Goal: Task Accomplishment & Management: Use online tool/utility

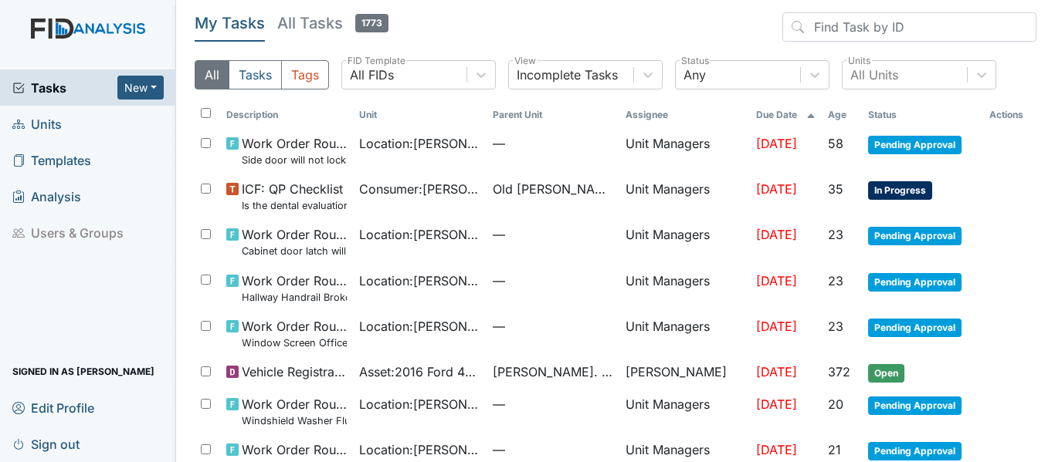
click at [64, 124] on link "Units" at bounding box center [88, 124] width 176 height 36
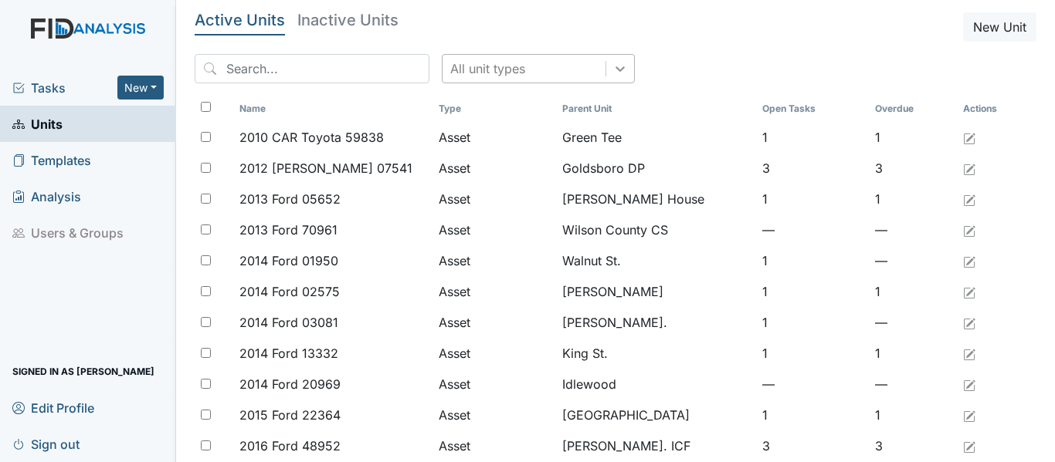
click at [612, 63] on icon at bounding box center [619, 68] width 15 height 15
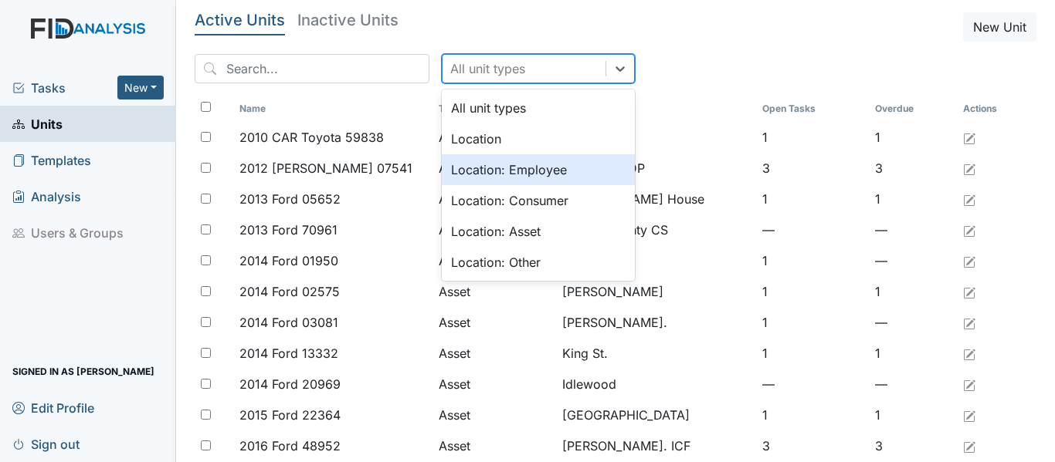
click at [493, 168] on div "Location: Employee" at bounding box center [538, 169] width 193 height 31
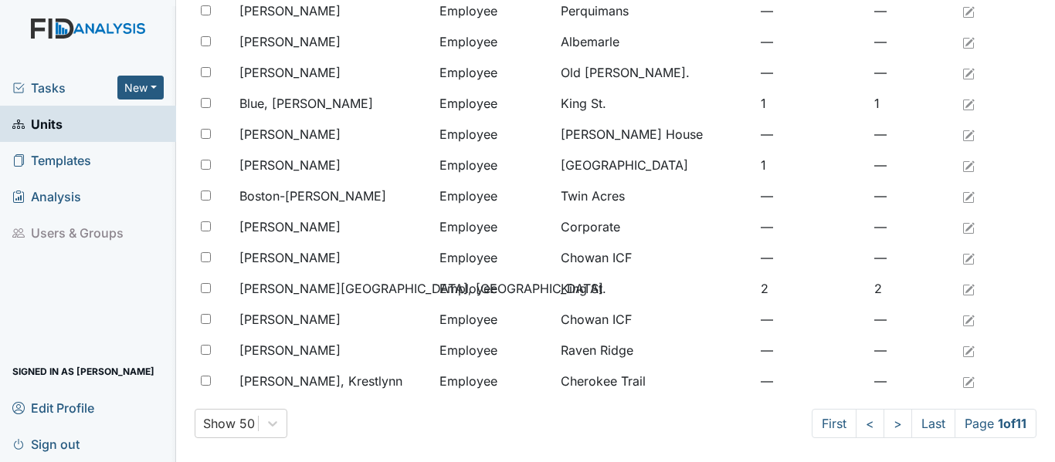
scroll to position [1270, 0]
click at [886, 426] on link ">" at bounding box center [897, 422] width 29 height 29
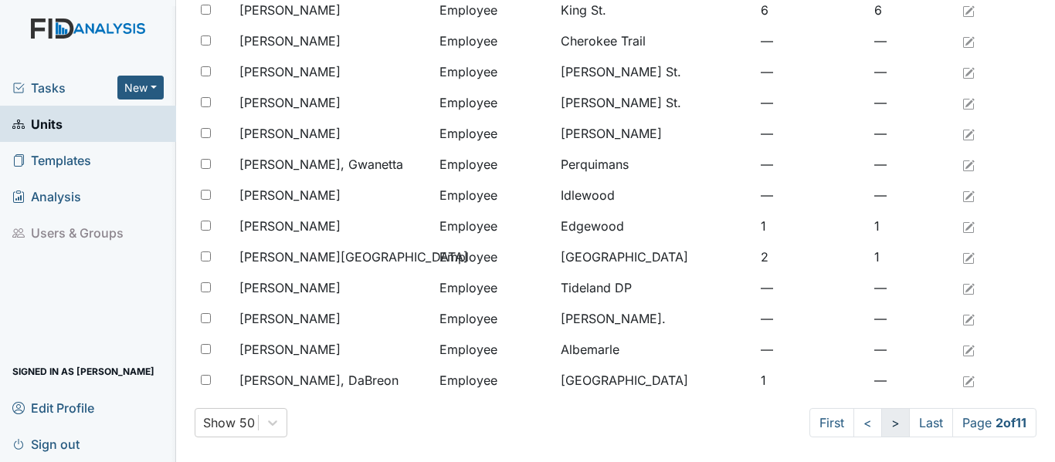
click at [881, 426] on link ">" at bounding box center [895, 422] width 29 height 29
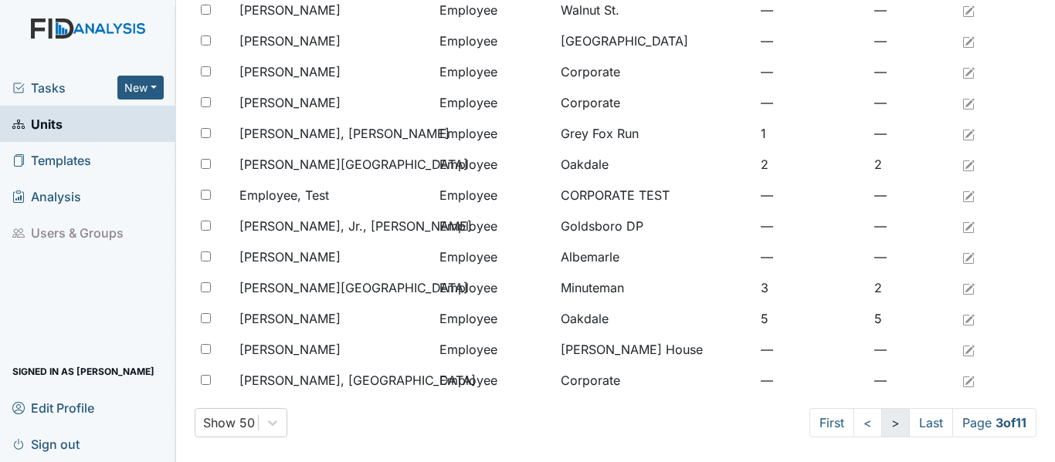
click at [881, 426] on link ">" at bounding box center [895, 422] width 29 height 29
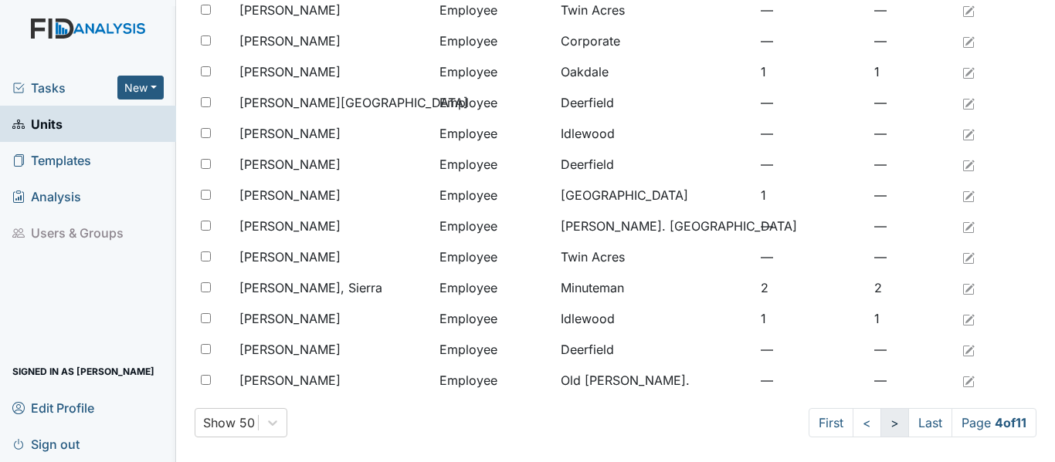
click at [880, 426] on link ">" at bounding box center [894, 422] width 29 height 29
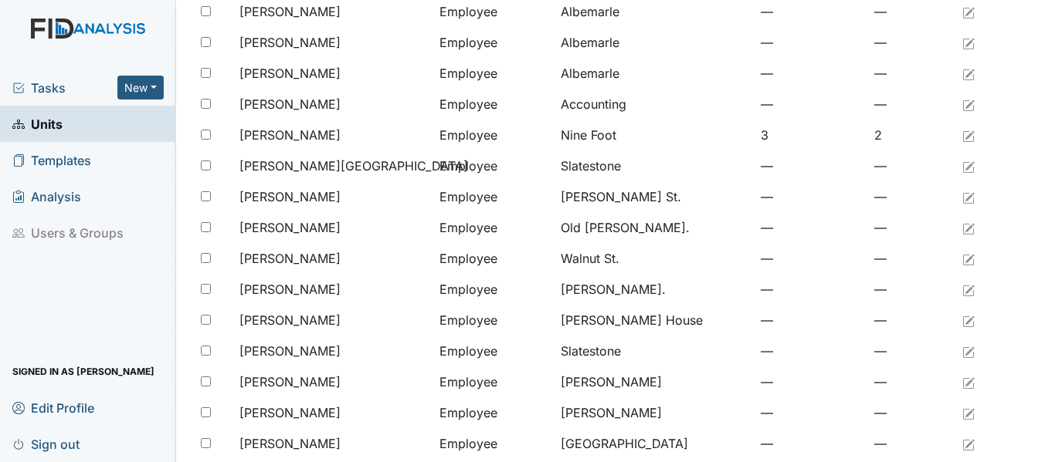
scroll to position [498, 0]
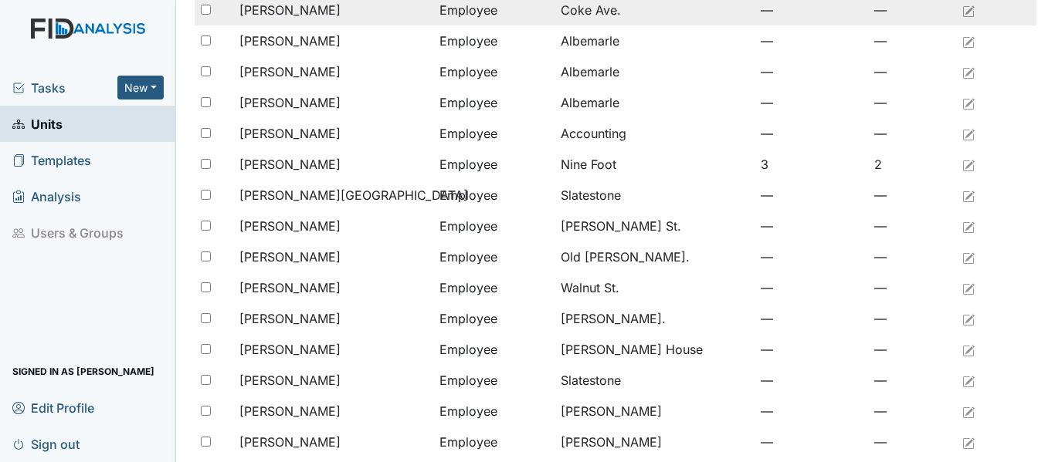
click at [276, 11] on span "Holley, Erika" at bounding box center [289, 10] width 101 height 19
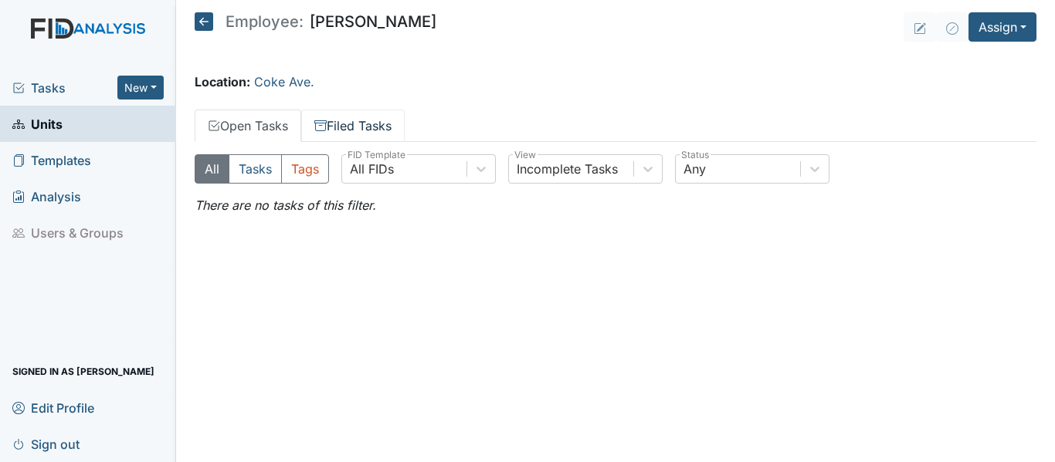
click at [337, 127] on link "Filed Tasks" at bounding box center [352, 126] width 103 height 32
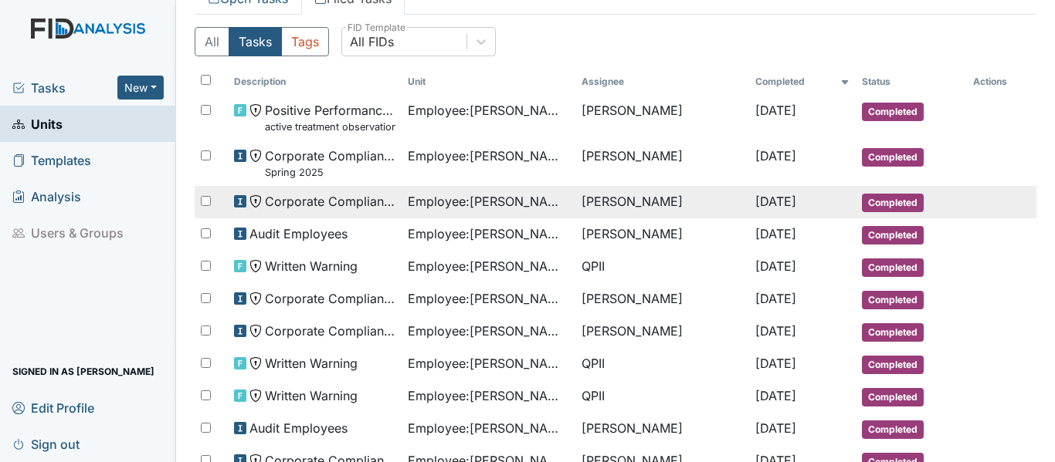
scroll to position [154, 0]
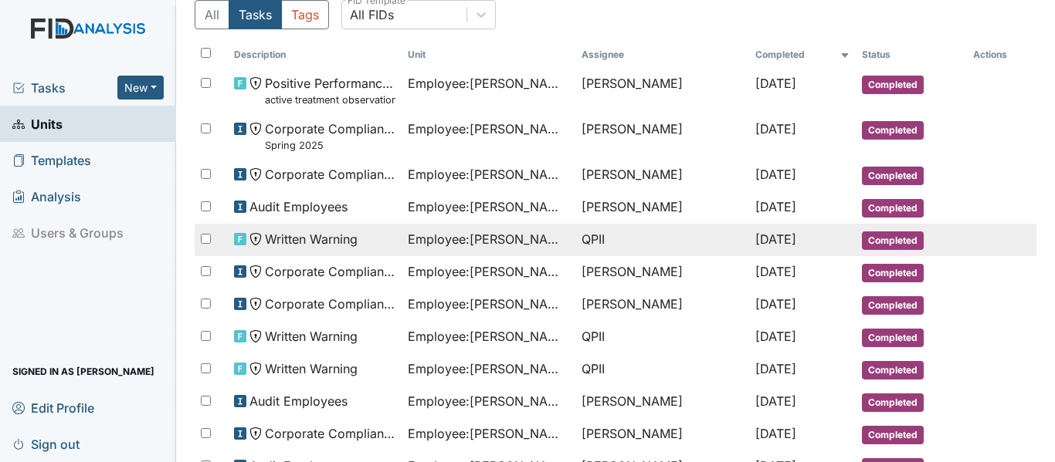
click at [466, 237] on span "Employee : [PERSON_NAME]" at bounding box center [488, 239] width 161 height 19
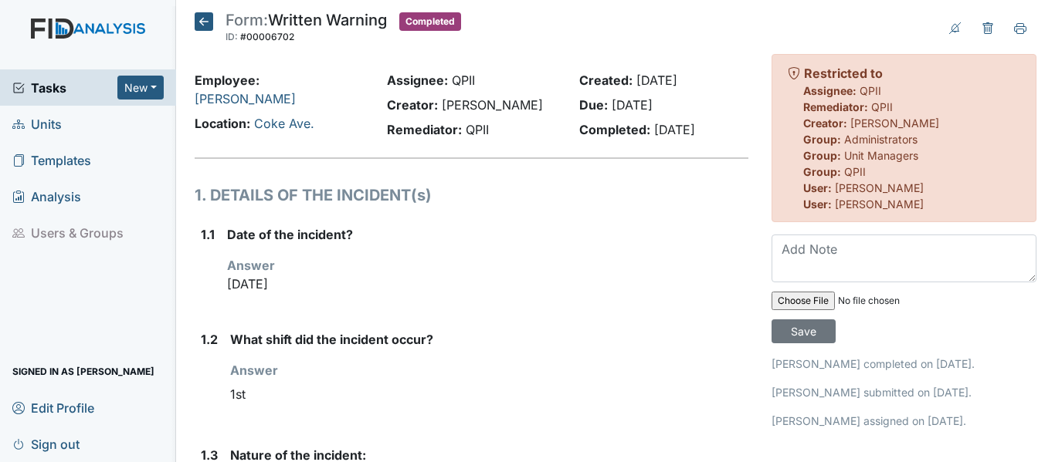
click at [208, 23] on icon at bounding box center [204, 21] width 19 height 19
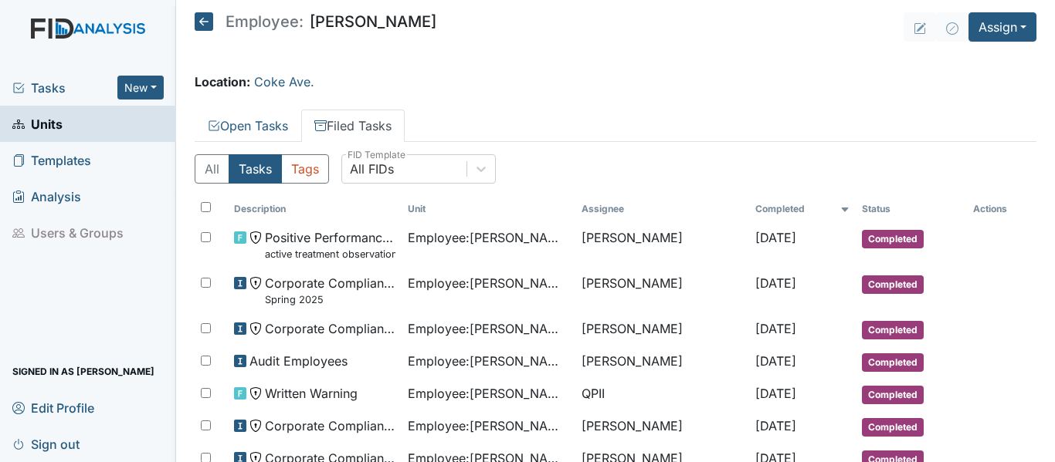
scroll to position [77, 0]
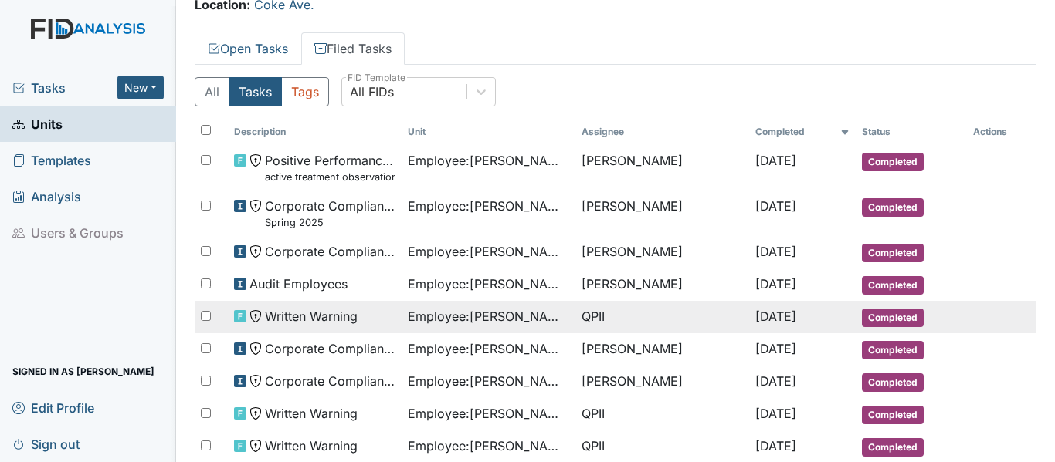
click at [465, 316] on span "Employee : [PERSON_NAME]" at bounding box center [488, 316] width 161 height 19
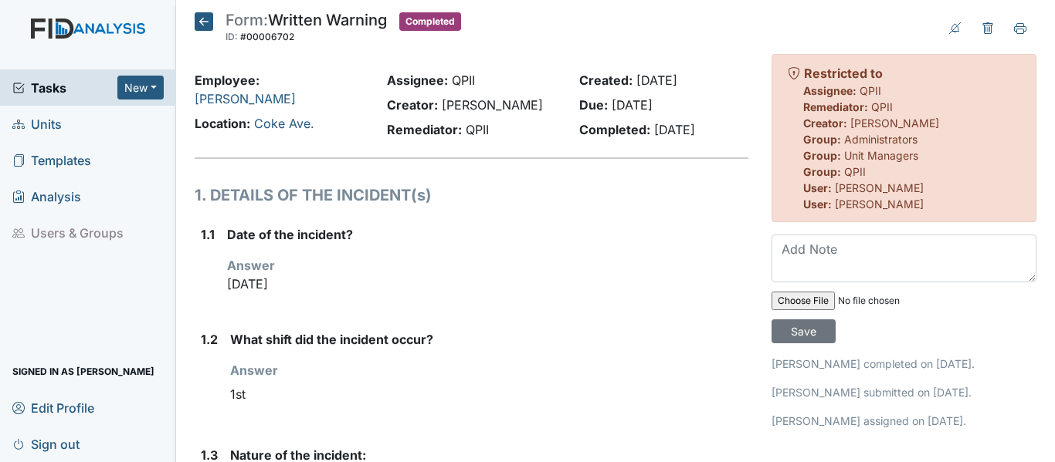
click at [206, 23] on icon at bounding box center [204, 21] width 19 height 19
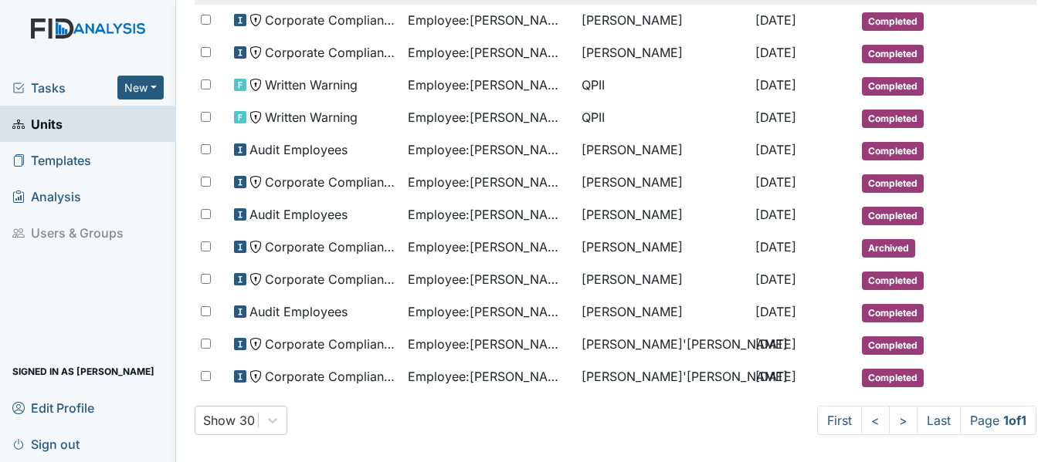
scroll to position [416, 0]
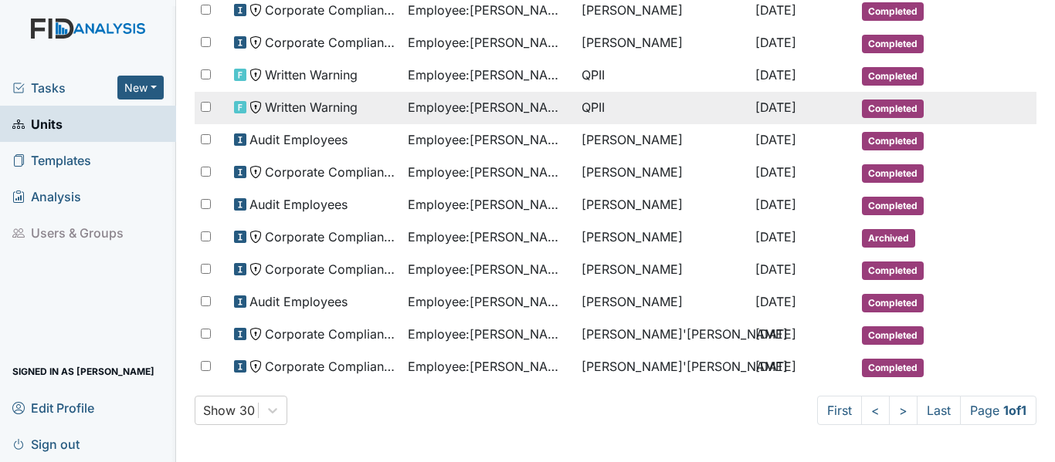
click at [388, 108] on td "Written Warning" at bounding box center [315, 108] width 174 height 32
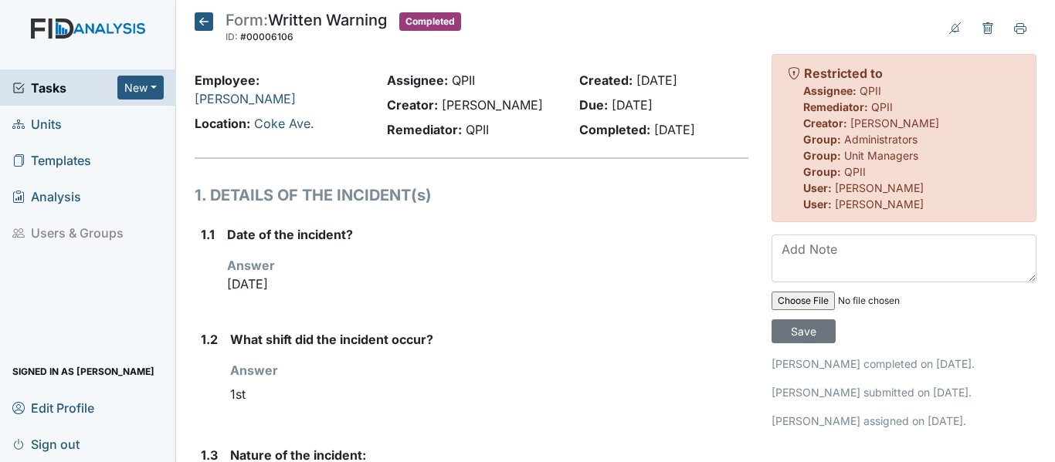
click at [195, 20] on icon at bounding box center [204, 21] width 19 height 19
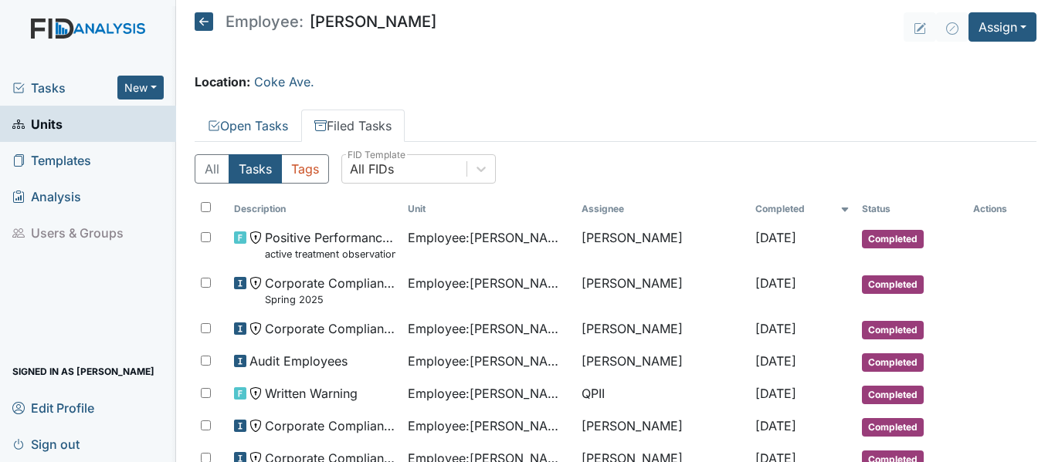
click at [199, 19] on icon at bounding box center [204, 21] width 19 height 19
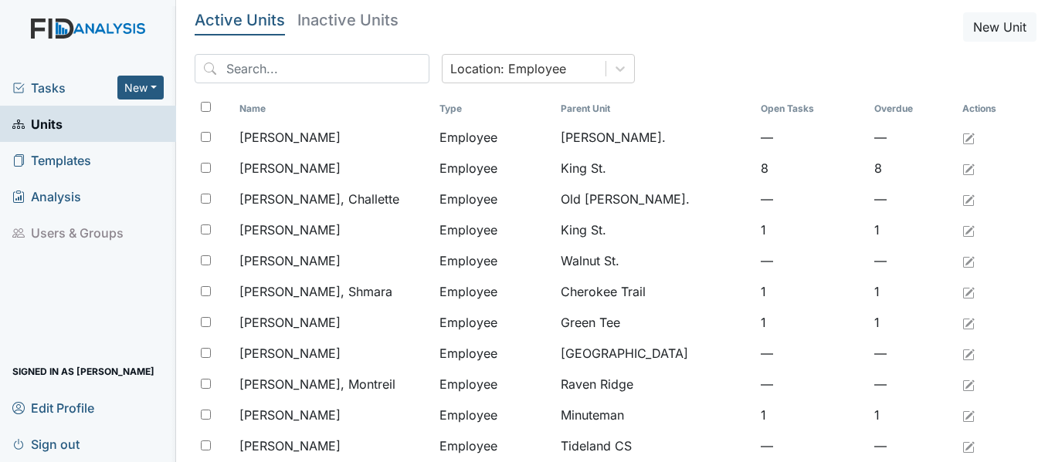
click at [35, 86] on span "Tasks" at bounding box center [64, 88] width 105 height 19
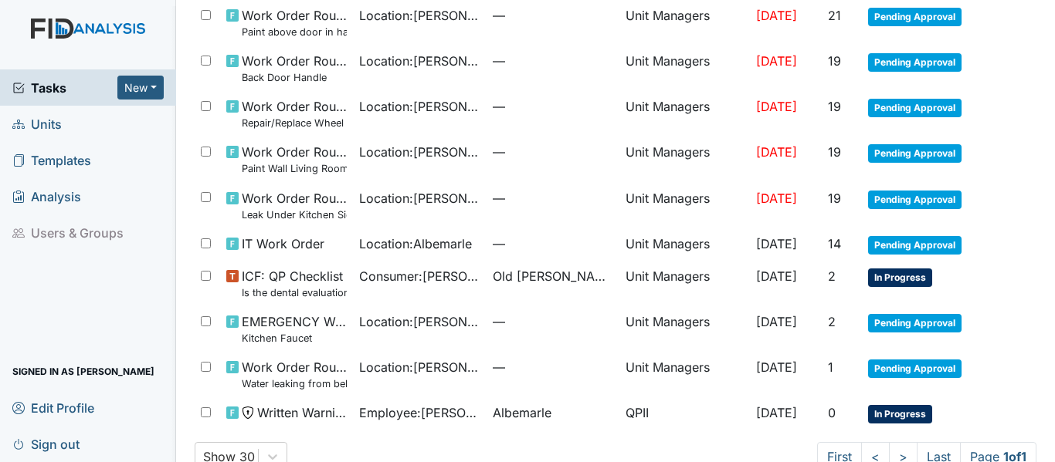
scroll to position [652, 0]
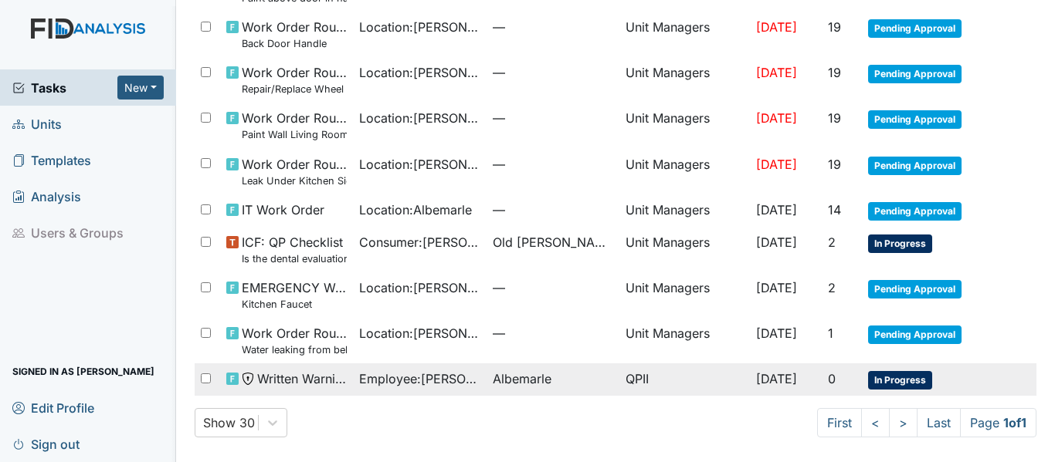
click at [499, 379] on span "Albemarle" at bounding box center [522, 379] width 59 height 19
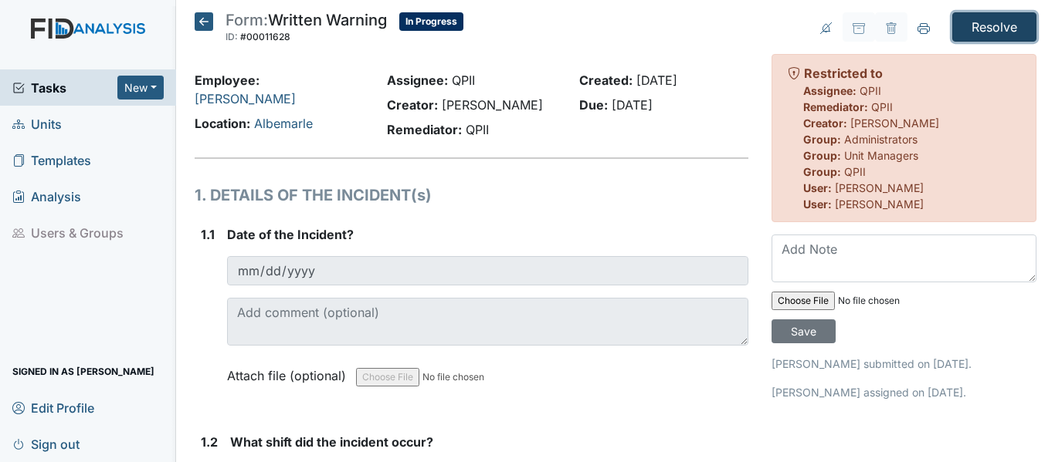
click at [977, 24] on input "Resolve" at bounding box center [994, 26] width 84 height 29
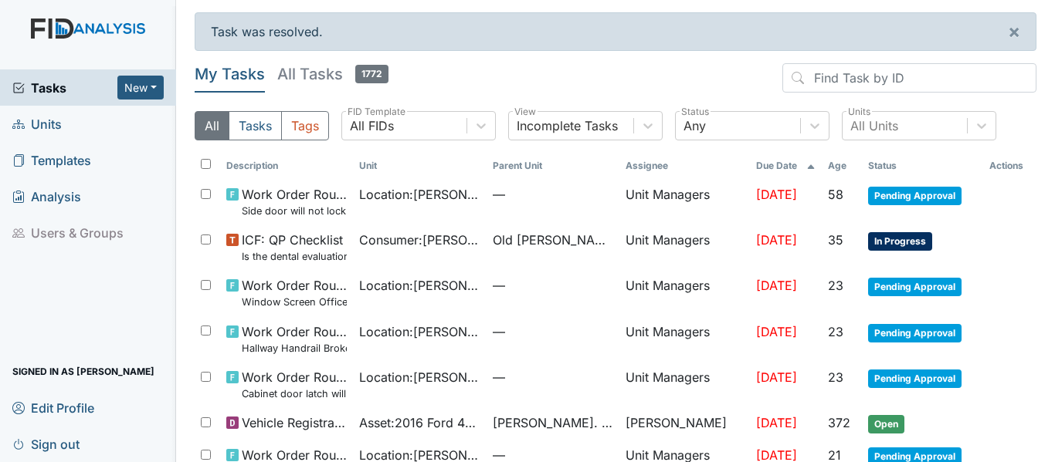
click at [48, 125] on span "Units" at bounding box center [36, 124] width 49 height 24
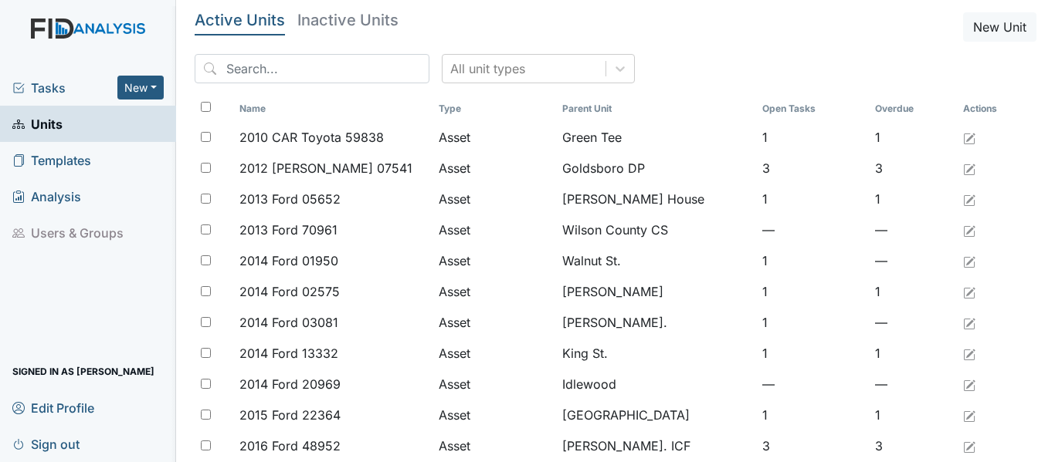
click at [39, 90] on span "Tasks" at bounding box center [64, 88] width 105 height 19
